Goal: Task Accomplishment & Management: Manage account settings

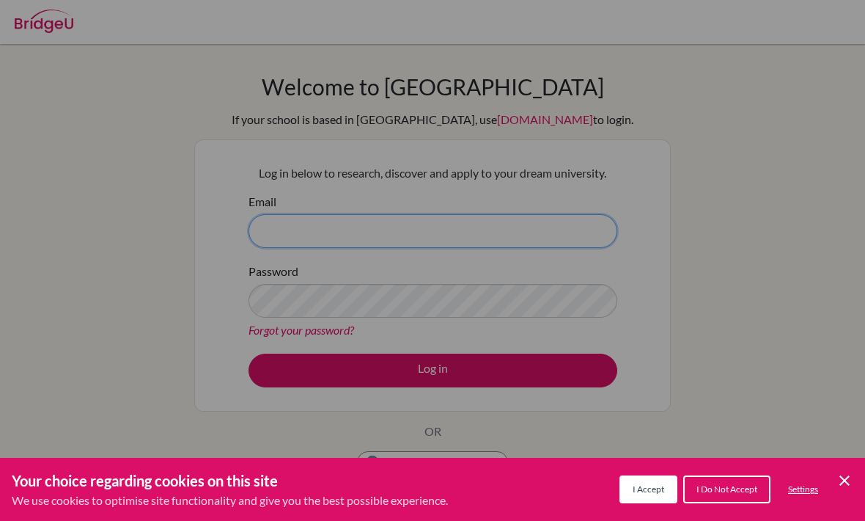
type input "[EMAIL_ADDRESS][DOMAIN_NAME]"
click at [433, 370] on button "Log in" at bounding box center [433, 370] width 369 height 34
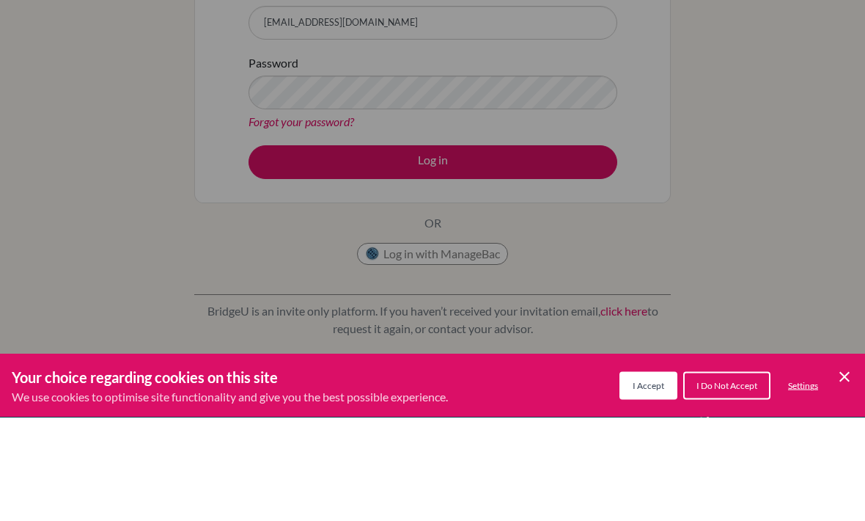
scroll to position [104, 0]
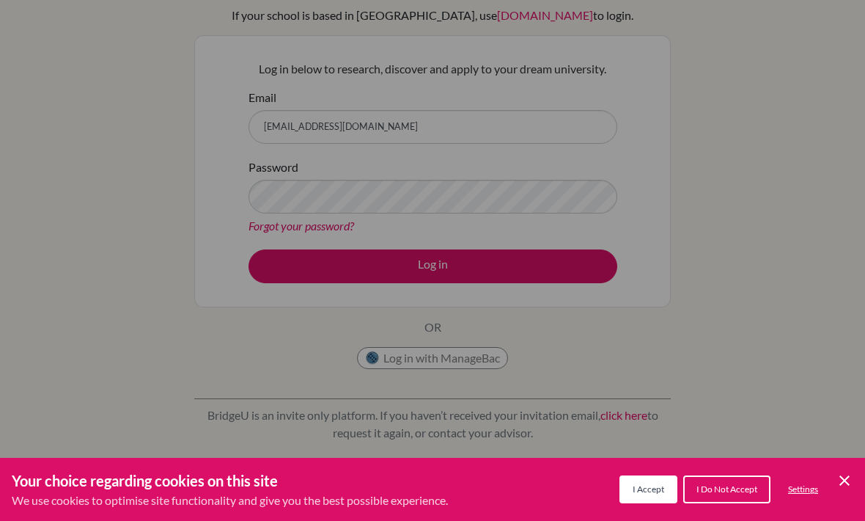
click at [567, 191] on div "Cookie Preferences" at bounding box center [432, 260] width 865 height 521
click at [542, 219] on div "Cookie Preferences" at bounding box center [432, 260] width 865 height 521
click at [852, 475] on icon "Cookie Control Close Icon" at bounding box center [845, 480] width 18 height 18
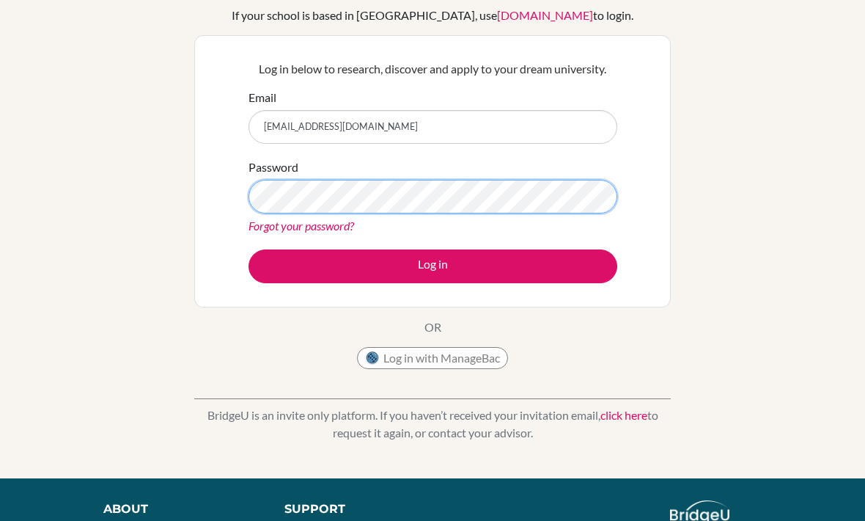
scroll to position [103, 0]
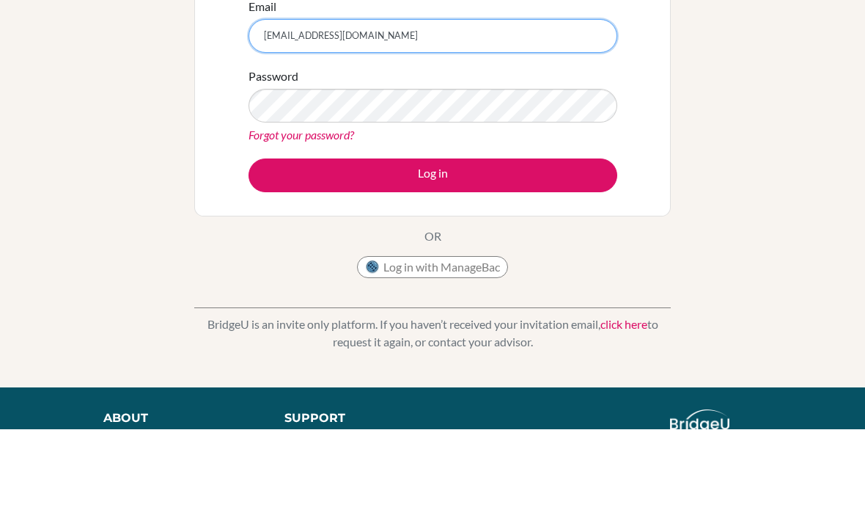
click at [499, 111] on input "[EMAIL_ADDRESS][DOMAIN_NAME]" at bounding box center [433, 128] width 369 height 34
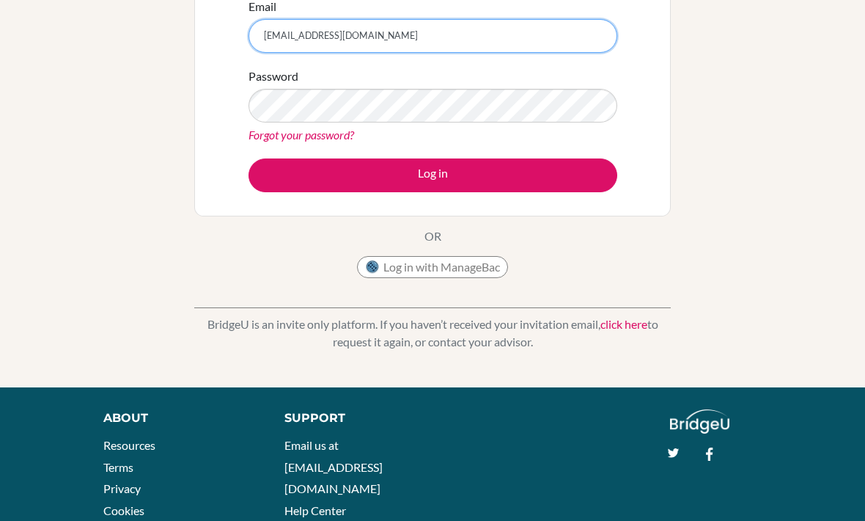
scroll to position [194, 0]
click at [559, 33] on input "[EMAIL_ADDRESS][DOMAIN_NAME]" at bounding box center [433, 37] width 369 height 34
click at [460, 41] on input "[EMAIL_ADDRESS][DOMAIN_NAME]" at bounding box center [433, 37] width 369 height 34
paste input "c"
type input "atsai28_student@ivycollegiate.org"
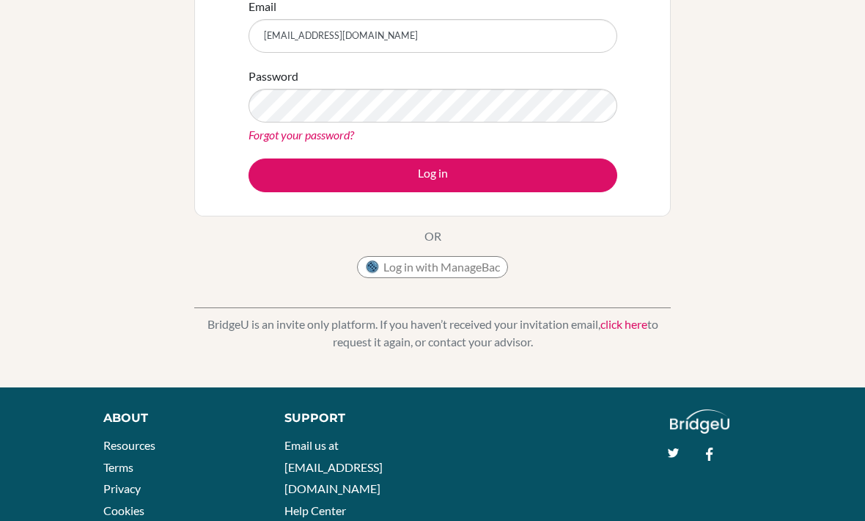
click at [521, 174] on button "Log in" at bounding box center [433, 176] width 369 height 34
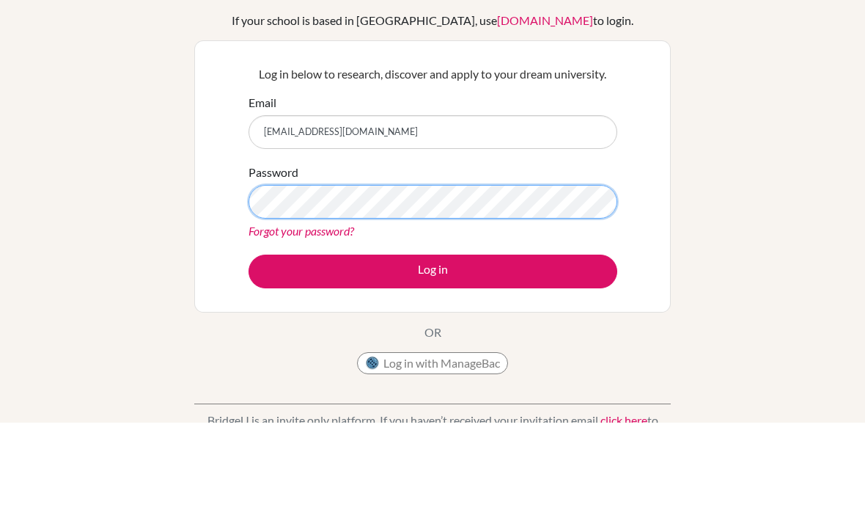
click at [433, 353] on button "Log in" at bounding box center [433, 370] width 369 height 34
